Goal: Information Seeking & Learning: Learn about a topic

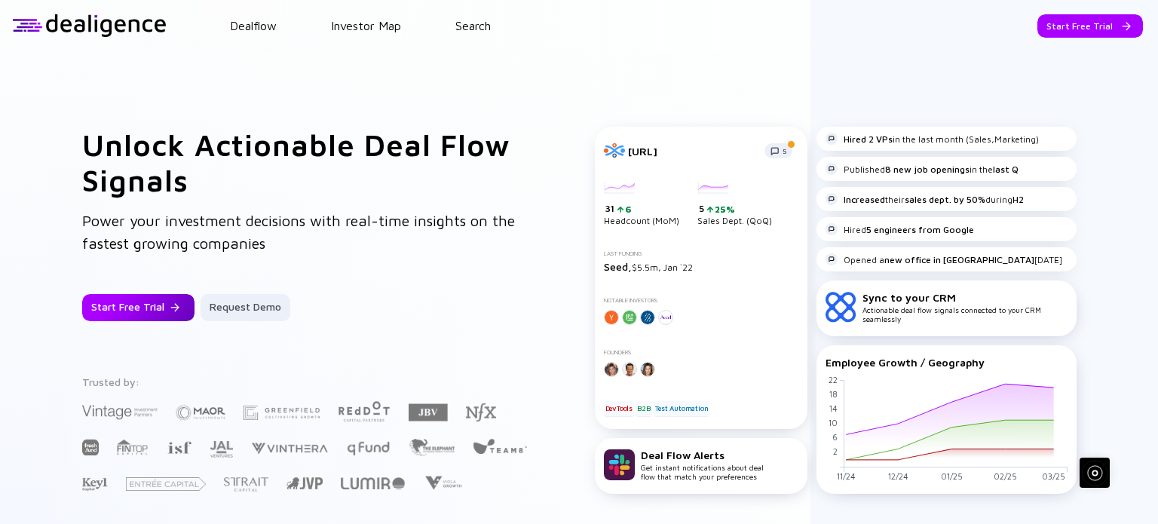
click at [170, 310] on div at bounding box center [174, 307] width 9 height 9
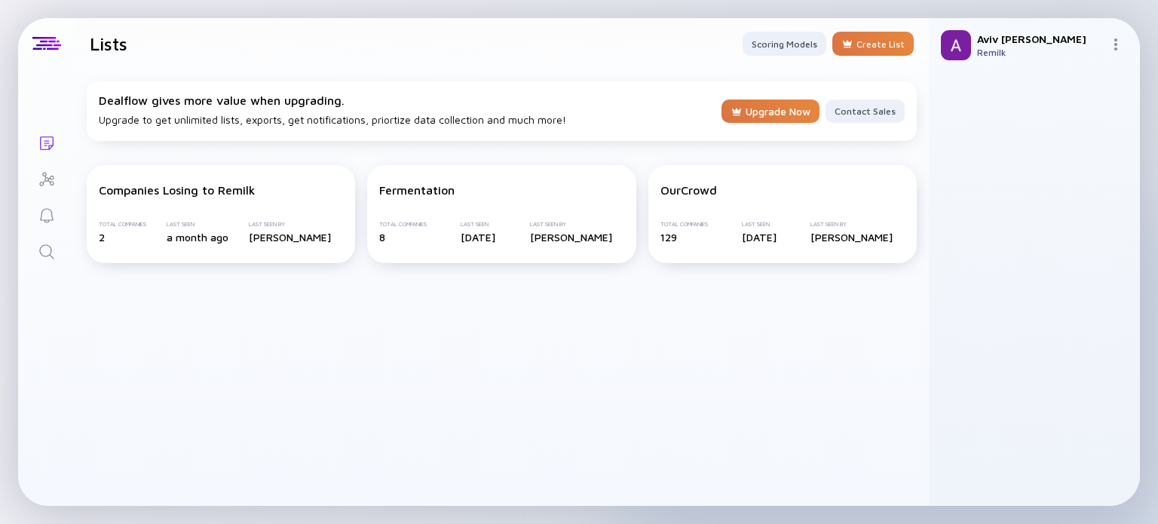
click at [45, 260] on div "Search" at bounding box center [47, 253] width 18 height 20
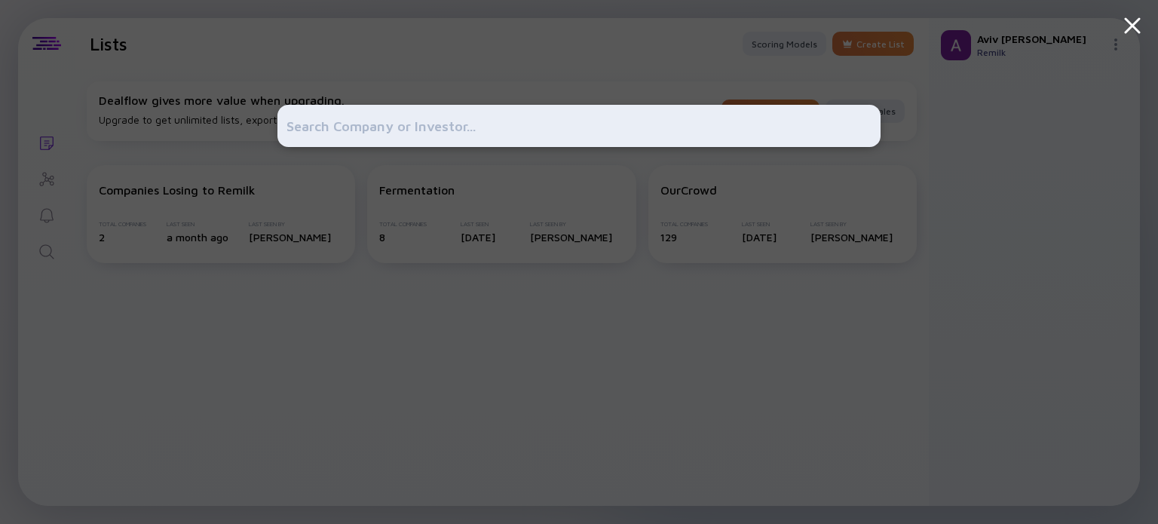
click at [326, 127] on input "text" at bounding box center [578, 125] width 585 height 27
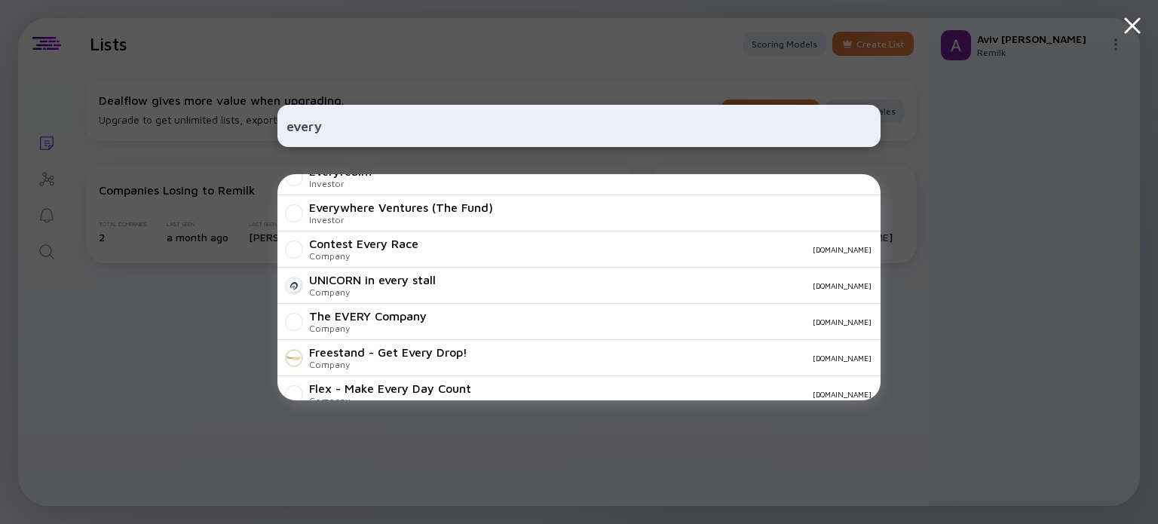
scroll to position [630, 0]
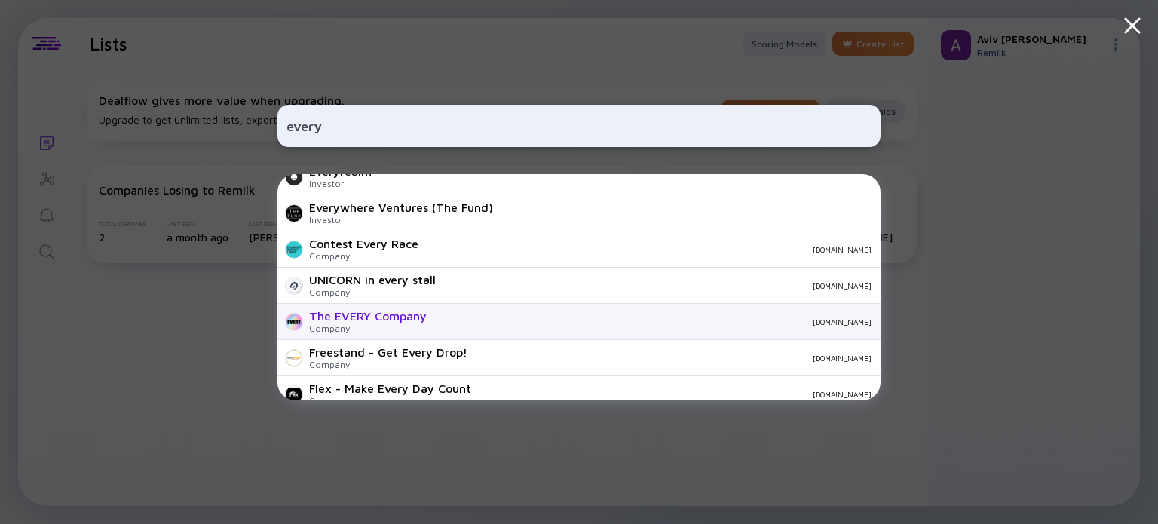
type input "every"
click at [393, 310] on div "The EVERY Company" at bounding box center [368, 316] width 118 height 14
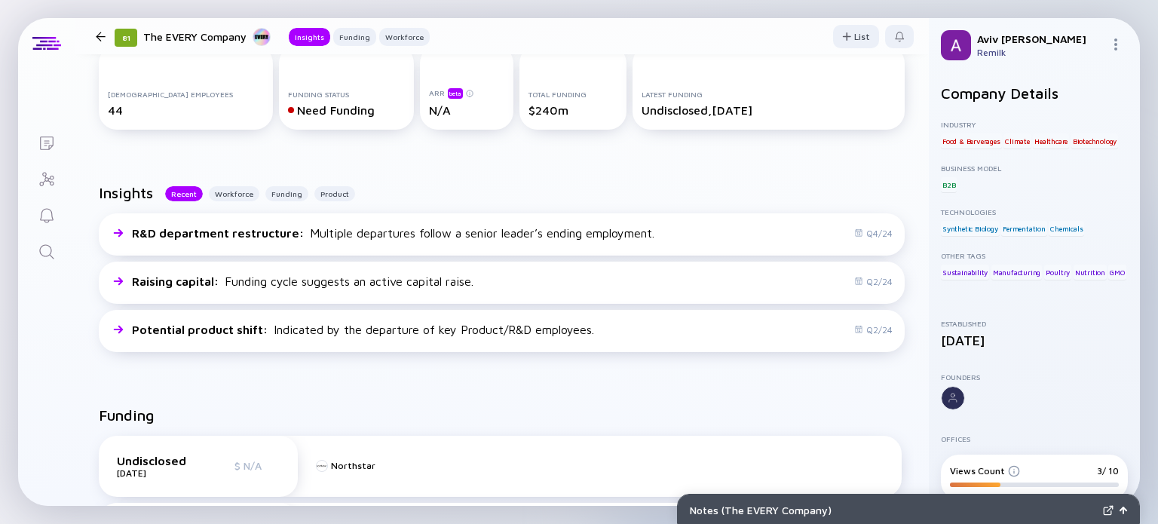
scroll to position [243, 0]
click at [151, 96] on div "[DEMOGRAPHIC_DATA] Employees" at bounding box center [186, 94] width 156 height 9
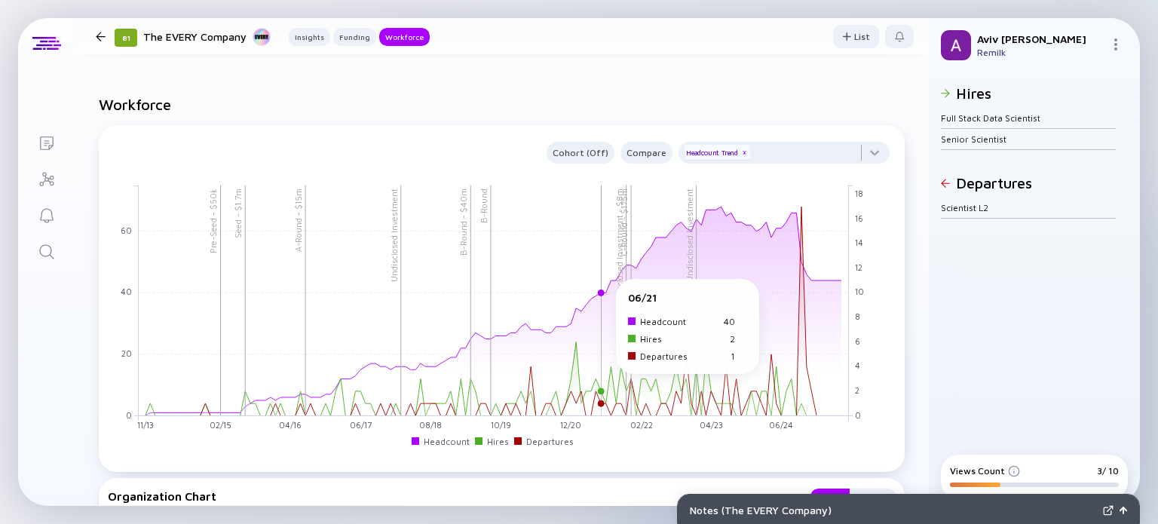
scroll to position [1368, 0]
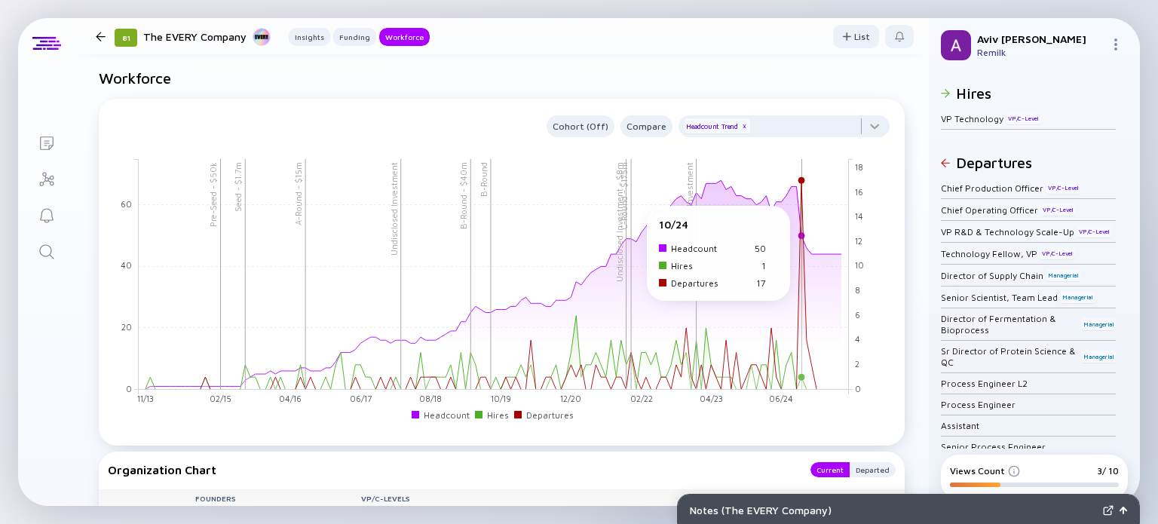
click at [799, 213] on rect at bounding box center [494, 273] width 710 height 231
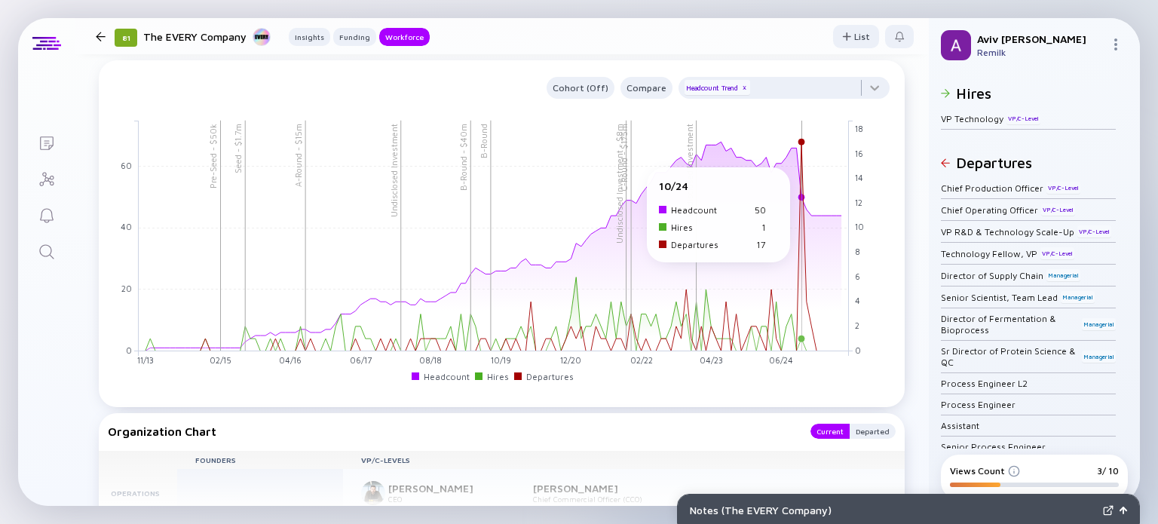
scroll to position [1408, 0]
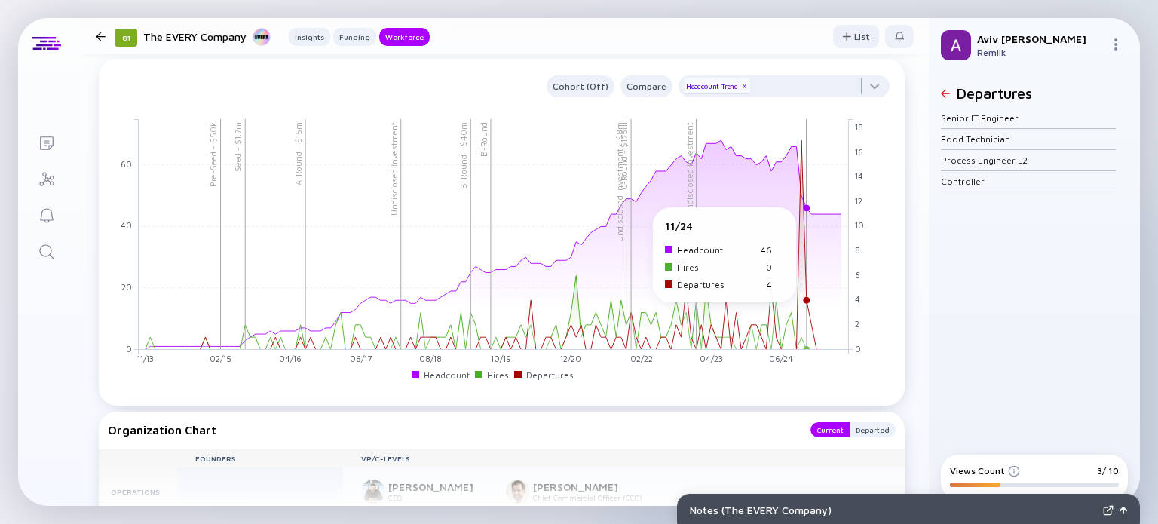
click at [805, 215] on rect at bounding box center [494, 233] width 710 height 231
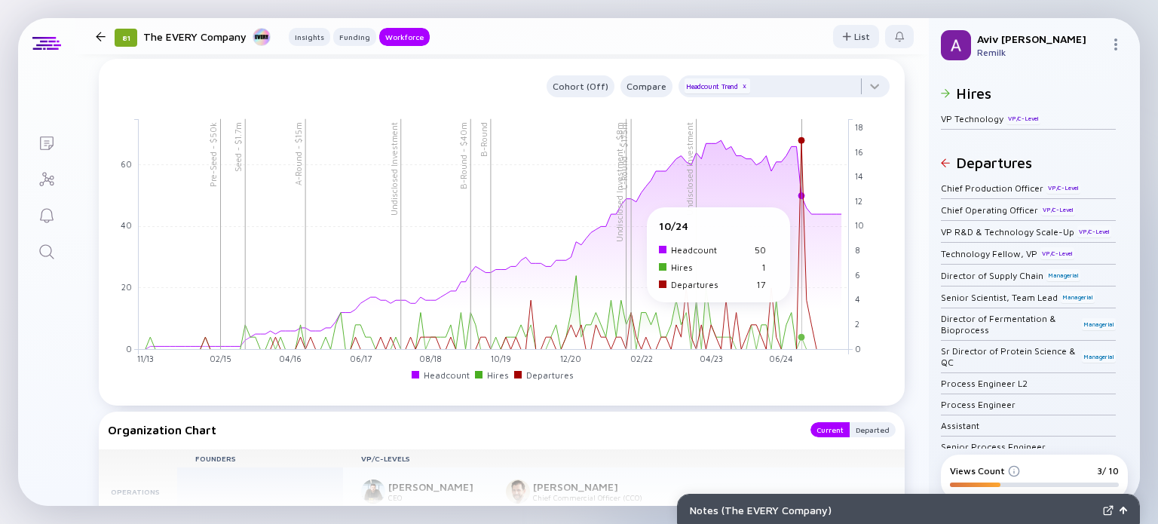
click at [800, 215] on rect at bounding box center [494, 233] width 710 height 231
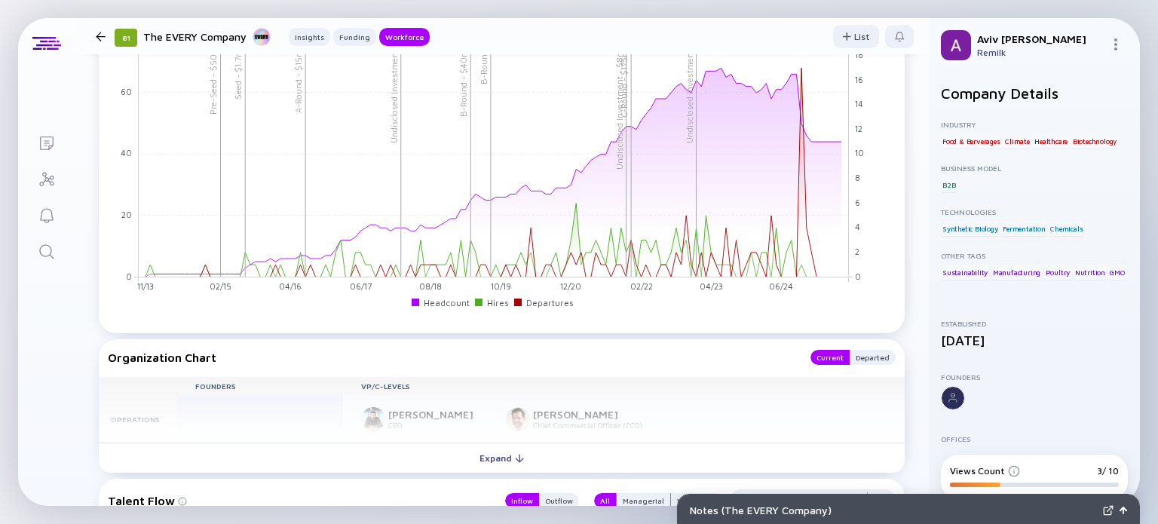
scroll to position [1521, 0]
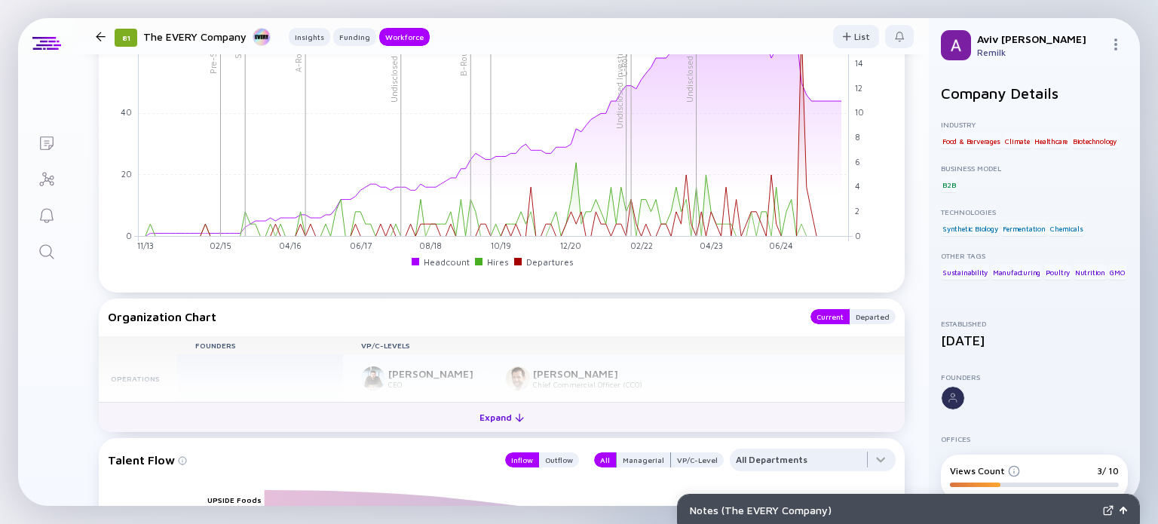
click at [527, 412] on button "Expand" at bounding box center [502, 417] width 806 height 30
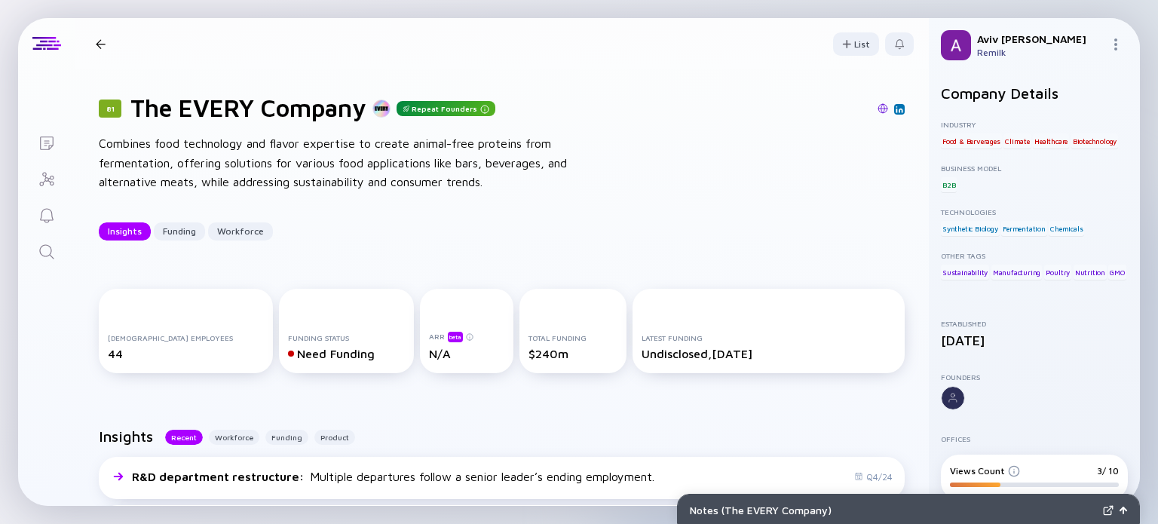
scroll to position [78, 0]
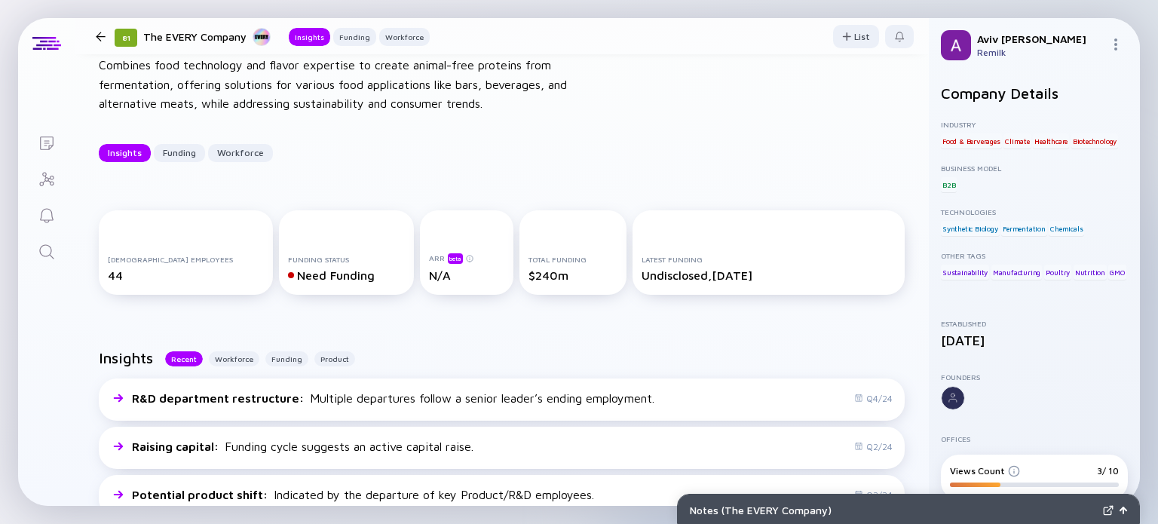
click at [104, 35] on div at bounding box center [101, 37] width 10 height 10
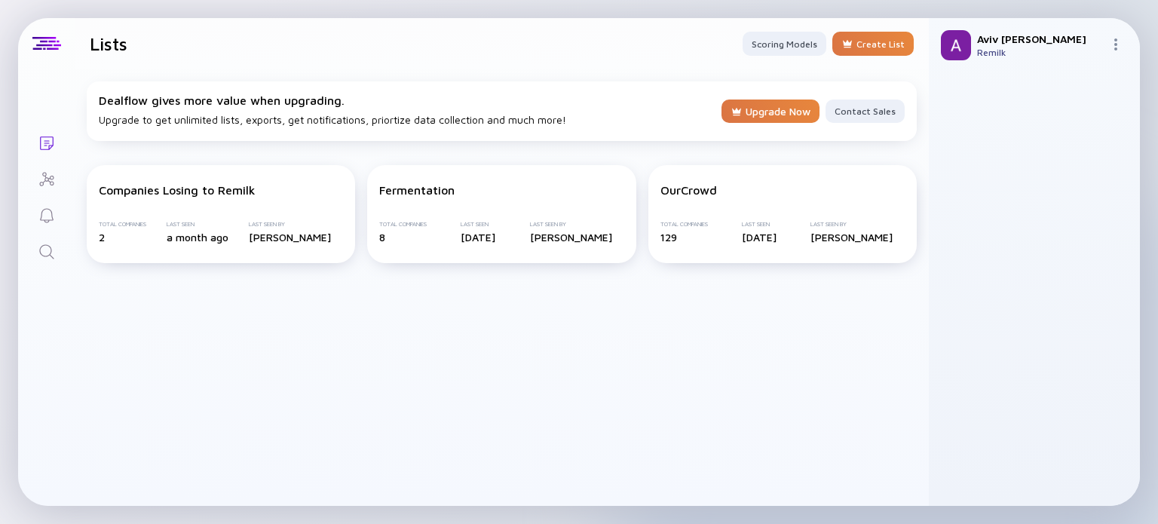
click at [48, 252] on icon "Search" at bounding box center [47, 252] width 18 height 18
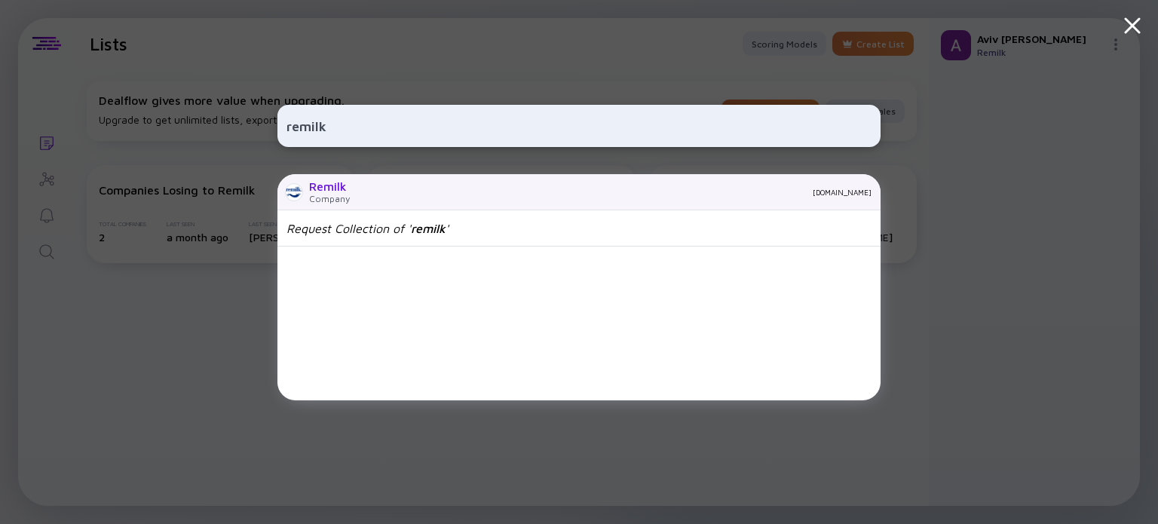
type input "remilk"
click at [341, 195] on div "Company" at bounding box center [329, 198] width 41 height 11
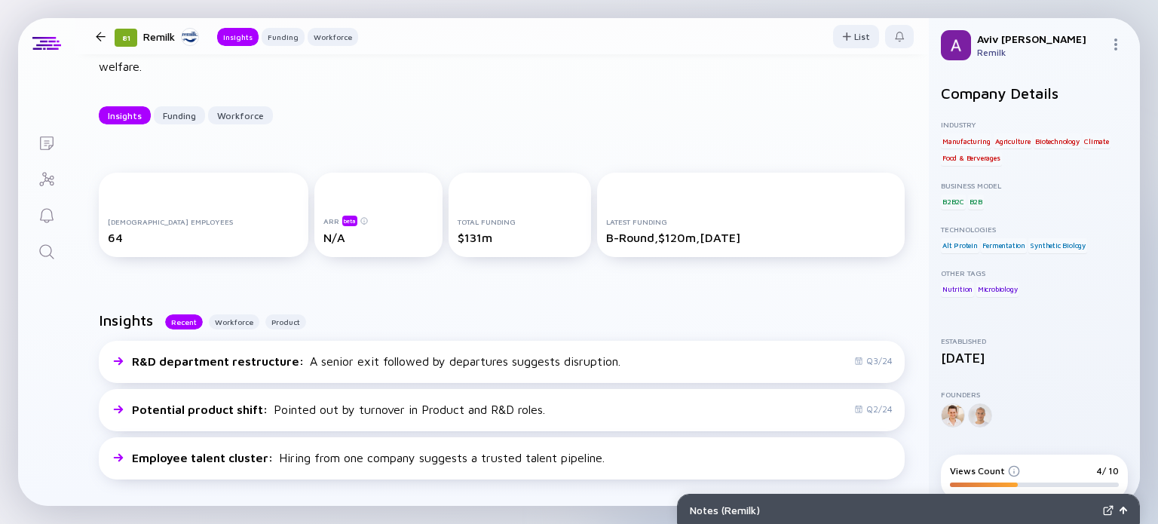
scroll to position [96, 0]
click at [93, 32] on div at bounding box center [101, 37] width 22 height 10
